Goal: Task Accomplishment & Management: Use online tool/utility

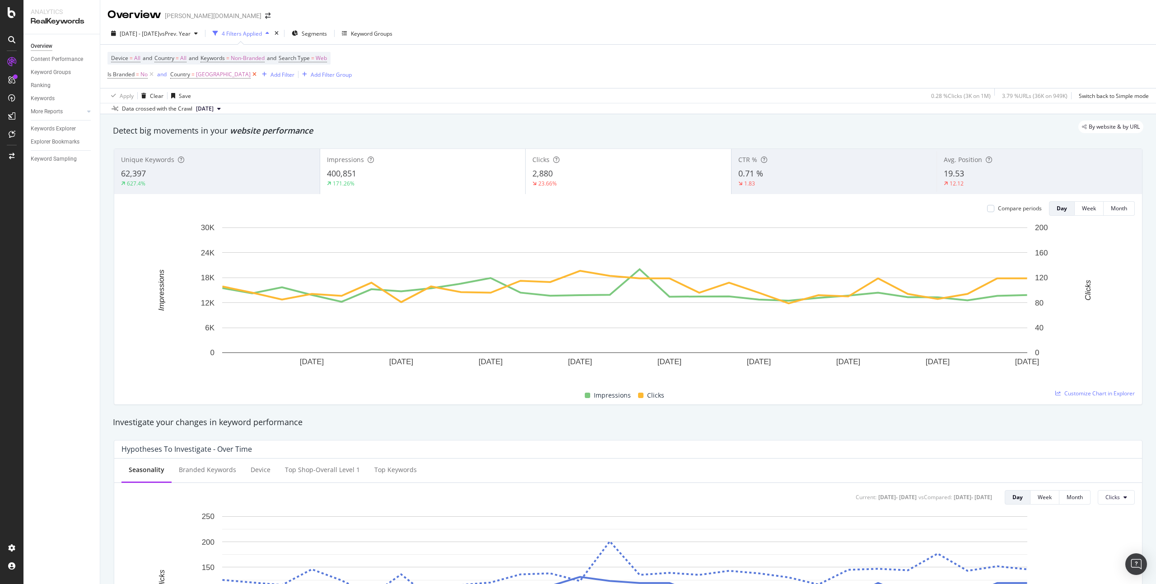
click at [251, 74] on icon at bounding box center [255, 74] width 8 height 9
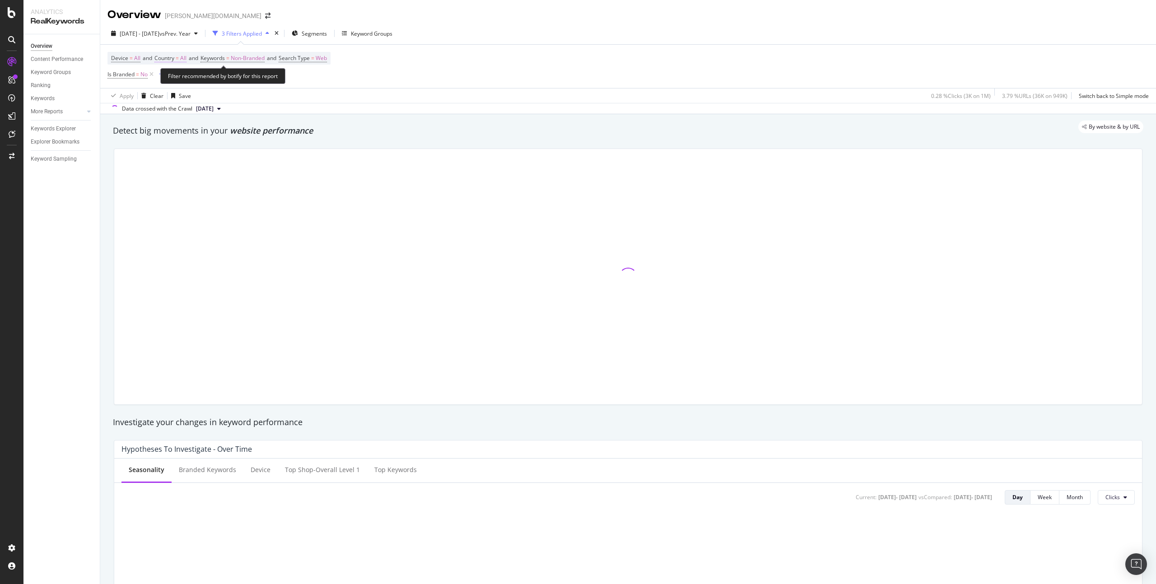
click at [169, 55] on span "Country" at bounding box center [164, 58] width 20 height 8
click at [176, 79] on icon at bounding box center [174, 79] width 6 height 5
click at [201, 108] on span "[GEOGRAPHIC_DATA]" at bounding box center [196, 110] width 55 height 8
click at [255, 96] on div "Apply" at bounding box center [257, 99] width 14 height 8
